Goal: Navigation & Orientation: Find specific page/section

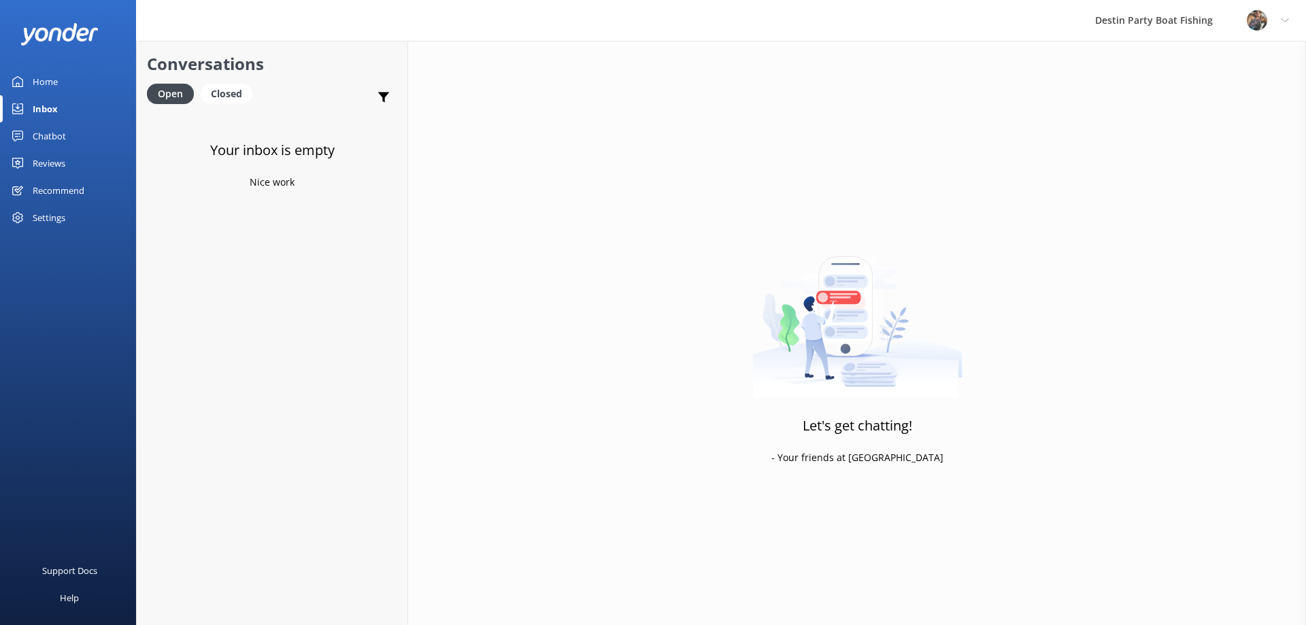
click at [44, 163] on div "Reviews" at bounding box center [49, 163] width 33 height 27
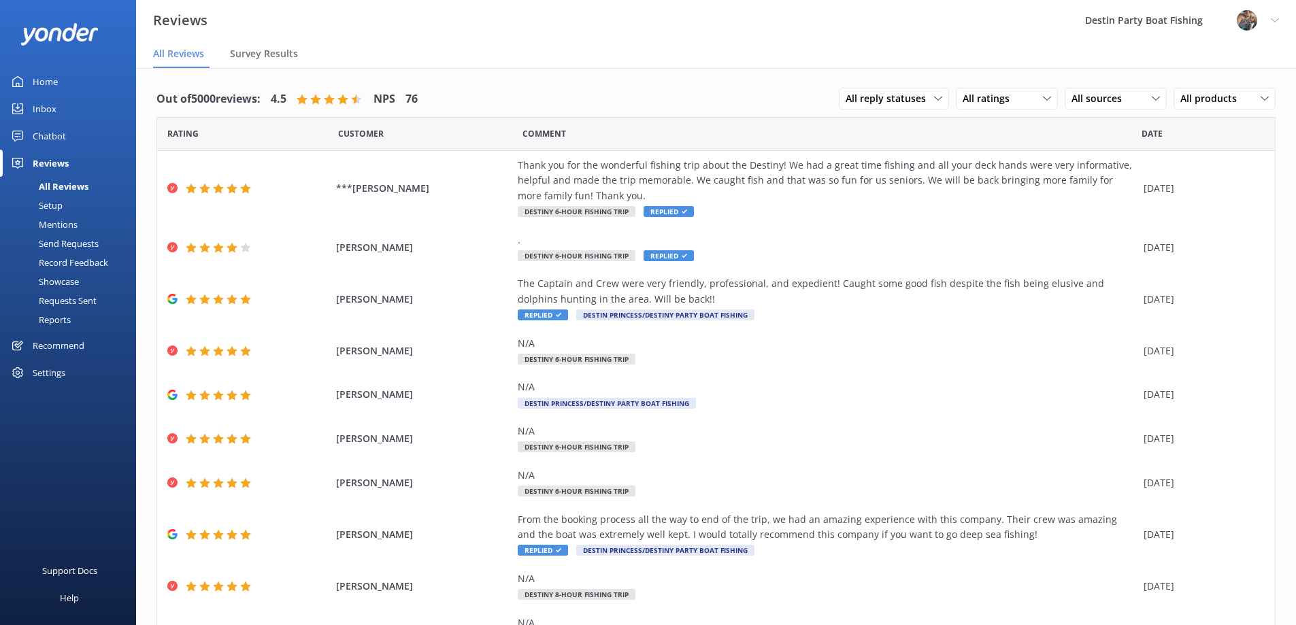
click at [45, 105] on div "Inbox" at bounding box center [45, 108] width 24 height 27
